Goal: Transaction & Acquisition: Purchase product/service

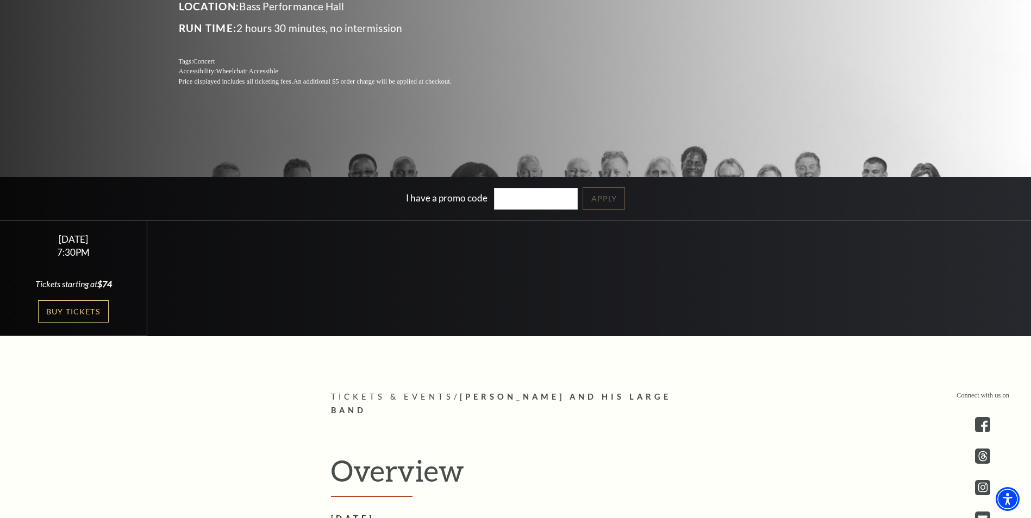
scroll to position [326, 0]
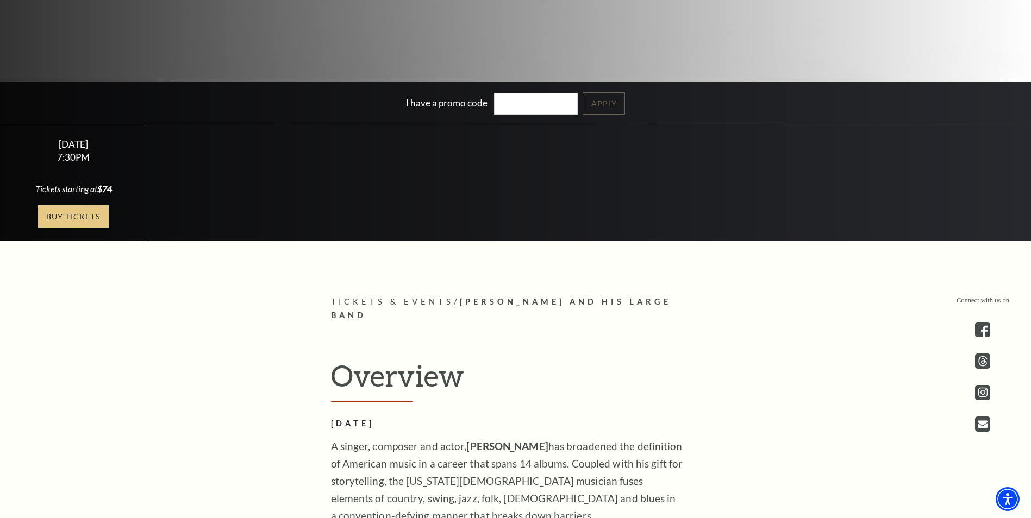
click at [86, 217] on link "Buy Tickets" at bounding box center [73, 216] width 71 height 22
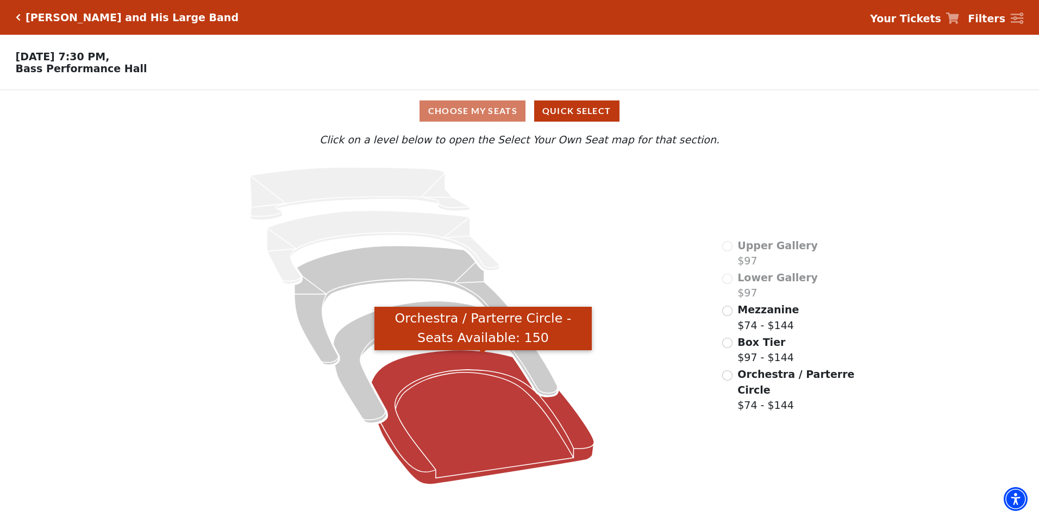
click at [474, 447] on icon "Orchestra / Parterre Circle - Seats Available: 150" at bounding box center [482, 417] width 223 height 134
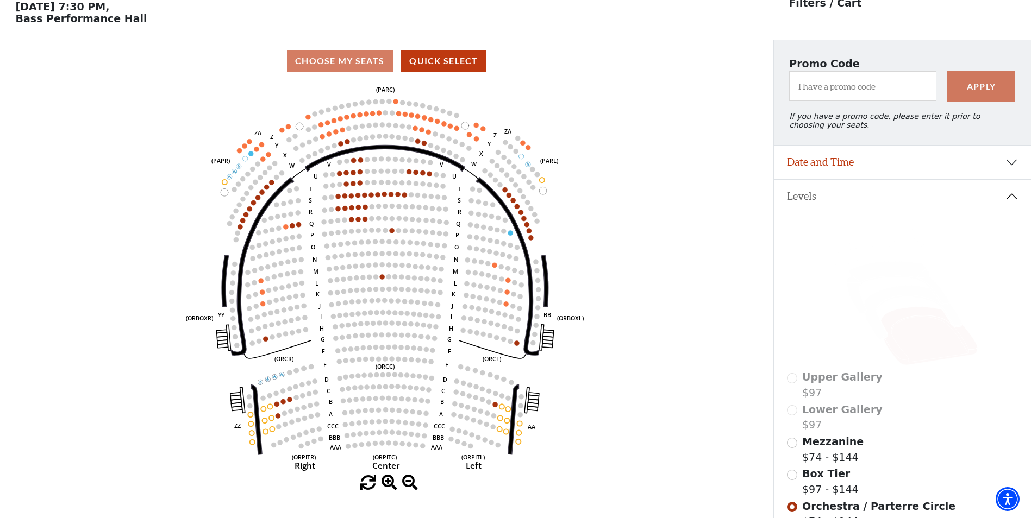
scroll to position [109, 0]
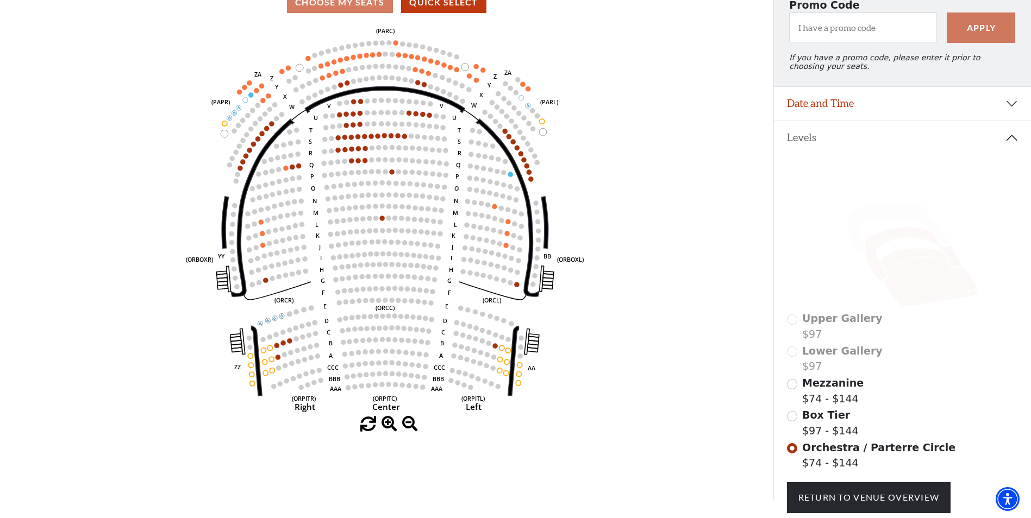
click at [902, 241] on icon at bounding box center [912, 253] width 97 height 53
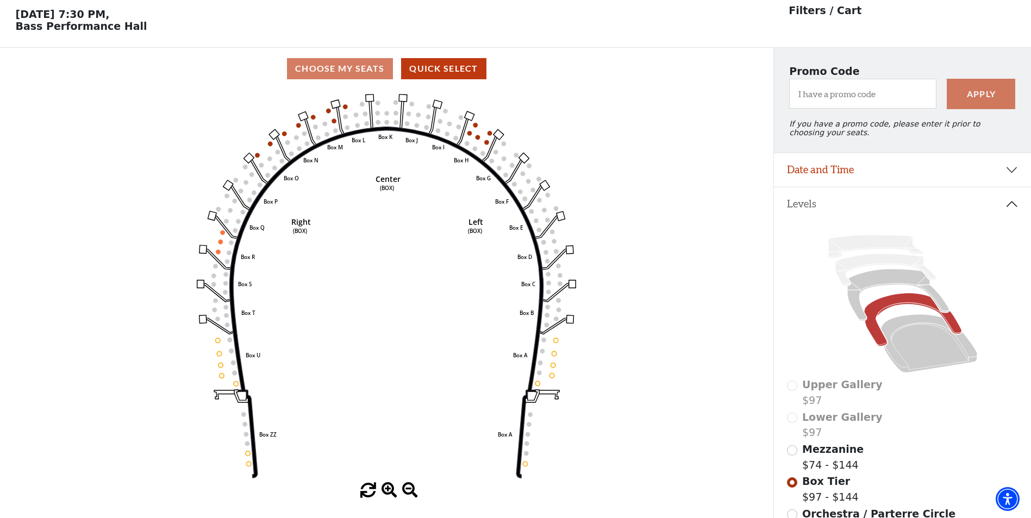
scroll to position [51, 0]
